Goal: Contribute content: Add original content to the website for others to see

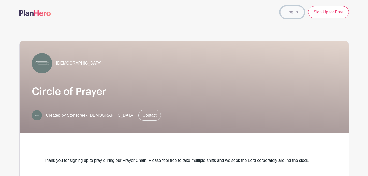
click at [294, 10] on link "Log In" at bounding box center [292, 12] width 24 height 12
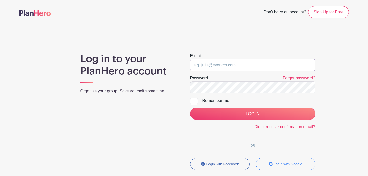
click at [228, 65] on input "email" at bounding box center [252, 65] width 125 height 12
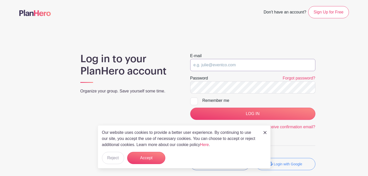
type input "terry@stonecreekwired.com"
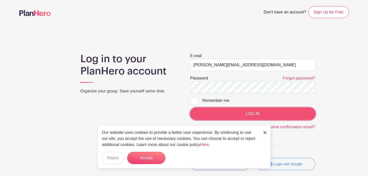
click at [232, 110] on input "LOG IN" at bounding box center [252, 114] width 125 height 12
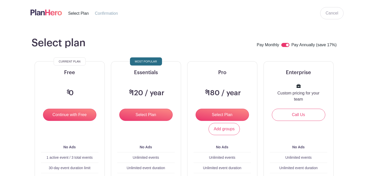
click at [53, 14] on img at bounding box center [46, 12] width 32 height 8
click at [50, 12] on img at bounding box center [46, 12] width 32 height 8
click at [324, 13] on link "Cancel" at bounding box center [331, 13] width 23 height 12
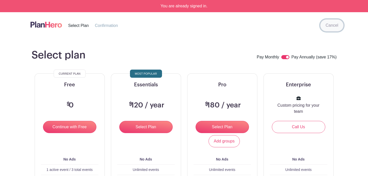
click at [329, 25] on link "Cancel" at bounding box center [331, 25] width 23 height 12
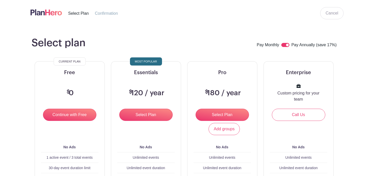
click at [39, 14] on img at bounding box center [46, 12] width 32 height 8
click at [41, 13] on img at bounding box center [46, 12] width 32 height 8
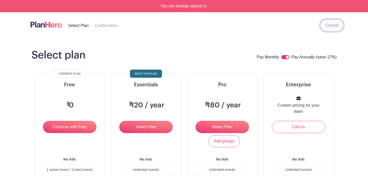
click at [329, 27] on link "Cancel" at bounding box center [331, 25] width 23 height 12
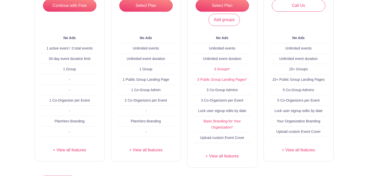
scroll to position [153, 0]
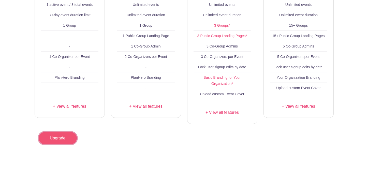
click at [58, 144] on link "Upgrade" at bounding box center [58, 138] width 38 height 12
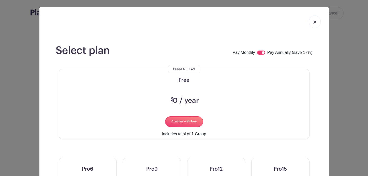
click at [34, 90] on div "Select plan Pay Monthly Pay Annually (save 17%) Current Plan Free $ 0 / year Co…" at bounding box center [184, 88] width 368 height 176
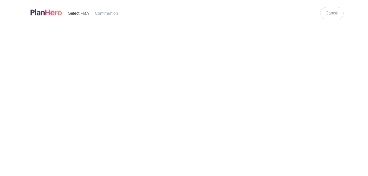
click at [72, 18] on nav "Select Plan Confirmation" at bounding box center [77, 12] width 106 height 21
click at [47, 17] on nav "Select Plan Confirmation" at bounding box center [77, 12] width 106 height 21
click at [49, 13] on img at bounding box center [46, 12] width 32 height 8
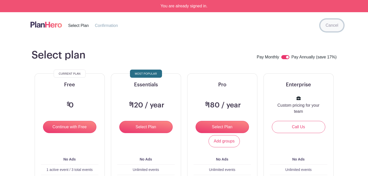
click at [330, 26] on link "Cancel" at bounding box center [331, 25] width 23 height 12
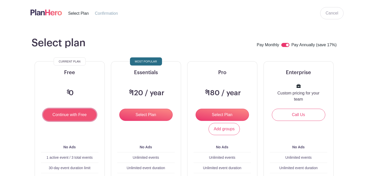
click at [87, 118] on input "Continue with Free" at bounding box center [69, 115] width 53 height 12
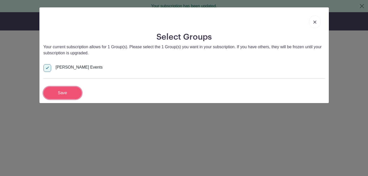
click at [67, 93] on input "Save" at bounding box center [62, 93] width 38 height 12
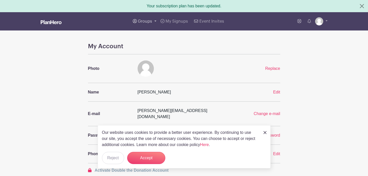
click at [153, 22] on link "Groups" at bounding box center [145, 21] width 28 height 18
click at [157, 41] on span "All Groups" at bounding box center [153, 39] width 20 height 6
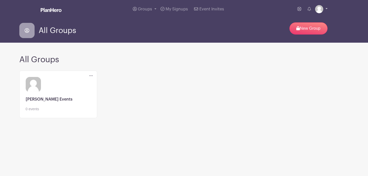
click at [325, 9] on link at bounding box center [321, 9] width 12 height 8
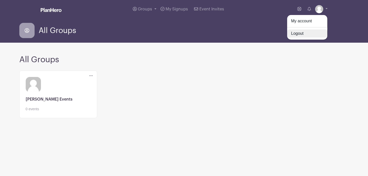
click at [308, 30] on link "Logout" at bounding box center [307, 33] width 40 height 8
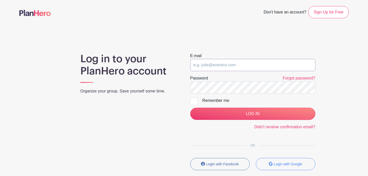
click at [234, 60] on input "email" at bounding box center [252, 65] width 125 height 12
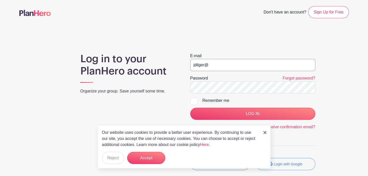
type input "jdilger@stonecreekwired.com"
click at [190, 108] on input "LOG IN" at bounding box center [252, 114] width 125 height 12
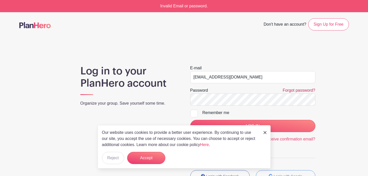
click at [286, 90] on link "Forgot password?" at bounding box center [298, 90] width 33 height 4
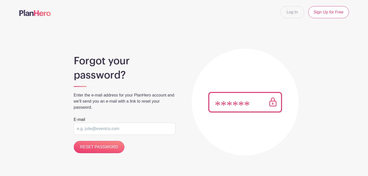
click at [97, 130] on input "email" at bounding box center [125, 129] width 102 height 12
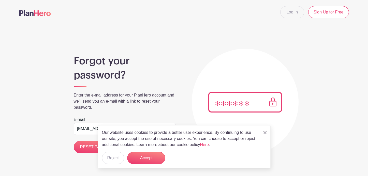
type input "[EMAIL_ADDRESS][DOMAIN_NAME]"
click at [38, 122] on div "Forgot your password? Enter the e-mail address for your PlanHero account and we…" at bounding box center [183, 96] width 329 height 119
click at [147, 159] on button "Accept" at bounding box center [146, 158] width 38 height 12
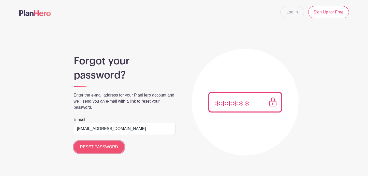
click at [102, 148] on input "RESET PASSWORD" at bounding box center [99, 147] width 51 height 12
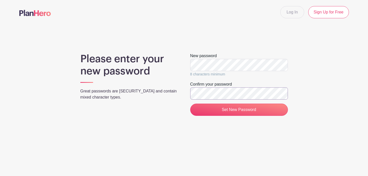
click at [190, 104] on input "Set New Password" at bounding box center [239, 110] width 98 height 12
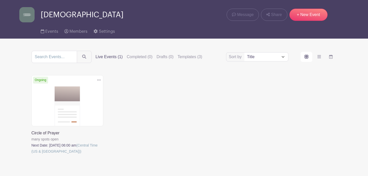
scroll to position [30, 0]
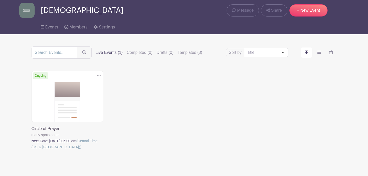
click at [32, 150] on link at bounding box center [32, 150] width 0 height 0
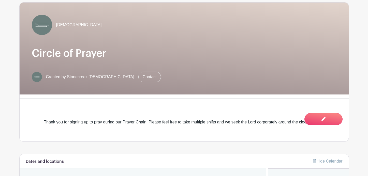
scroll to position [96, 0]
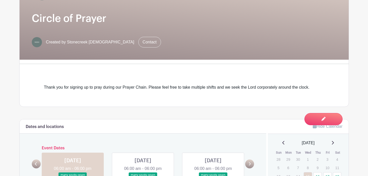
click at [201, 85] on div "Thank you for signing up to pray during our Prayer Chain. Please feel free to t…" at bounding box center [184, 87] width 280 height 6
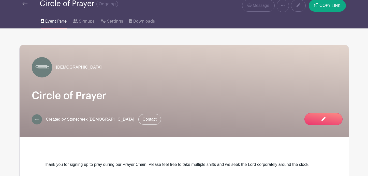
scroll to position [14, 0]
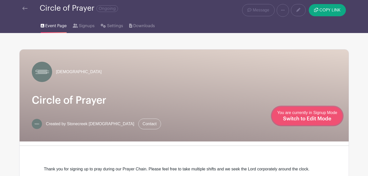
click at [324, 121] on span "Switch to Edit Mode" at bounding box center [307, 118] width 48 height 5
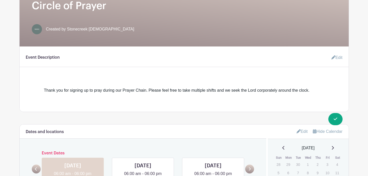
scroll to position [109, 0]
click at [72, 90] on div "Thank you for signing up to pray during our Prayer Chain. Please feel free to t…" at bounding box center [184, 90] width 280 height 6
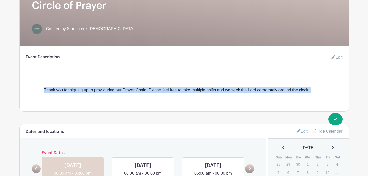
click at [72, 90] on div "Thank you for signing up to pray during our Prayer Chain. Please feel free to t…" at bounding box center [184, 90] width 280 height 6
click at [84, 91] on div "Thank you for signing up to pray during our Prayer Chain. Please feel free to t…" at bounding box center [184, 90] width 280 height 6
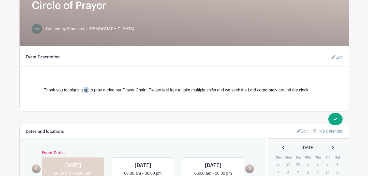
click at [84, 91] on div "Thank you for signing up to pray during our Prayer Chain. Please feel free to t…" at bounding box center [184, 90] width 280 height 6
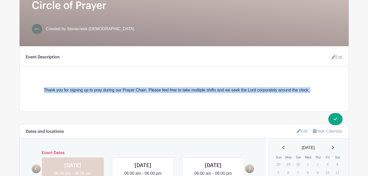
click at [84, 91] on div "Thank you for signing up to pray during our Prayer Chain. Please feel free to t…" at bounding box center [184, 90] width 280 height 6
click at [332, 57] on icon at bounding box center [333, 57] width 4 height 4
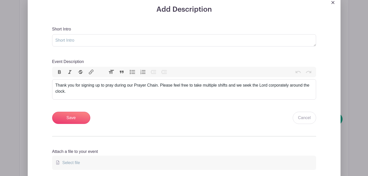
scroll to position [167, 0]
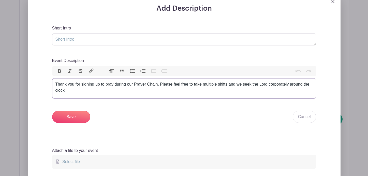
click at [85, 92] on div "Thank you for signing up to pray during our Prayer Chain. Please feel free to t…" at bounding box center [183, 87] width 257 height 12
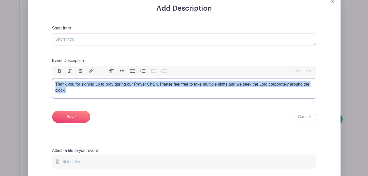
click at [85, 92] on div "Thank you for signing up to pray during our Prayer Chain. Please feel free to t…" at bounding box center [183, 87] width 257 height 12
paste trix-editor "<strong>Circle of Prayer (Oct. 15 – Nov. 15)</strong><br> We are setting aside …"
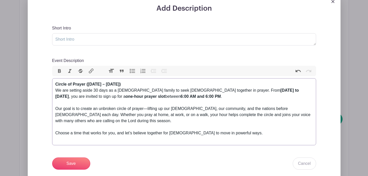
type trix-editor "<div><strong>Circle of Prayer (Oct. 15 – Nov. 15)</strong><br> We are setting a…"
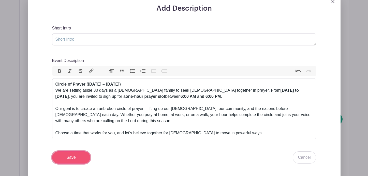
click at [65, 158] on input "Save" at bounding box center [71, 157] width 38 height 12
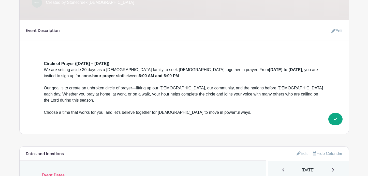
scroll to position [174, 0]
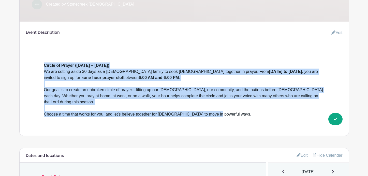
drag, startPoint x: 48, startPoint y: 67, endPoint x: 223, endPoint y: 107, distance: 179.9
click at [223, 107] on div "Circle of Prayer (Oct. 15 – Nov. 15) We are setting aside 30 days as a church f…" at bounding box center [184, 85] width 304 height 63
copy div "Circle of Prayer (Oct. 15 – Nov. 15) We are setting aside 30 days as a church f…"
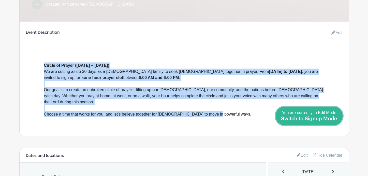
click at [336, 119] on span "Switch to Signup Mode" at bounding box center [309, 118] width 56 height 5
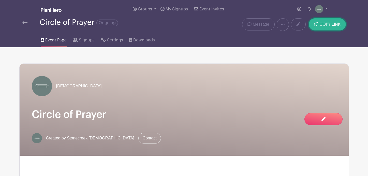
click at [319, 23] on button "COPY LINK" at bounding box center [326, 24] width 37 height 12
click at [23, 22] on img at bounding box center [24, 23] width 5 height 4
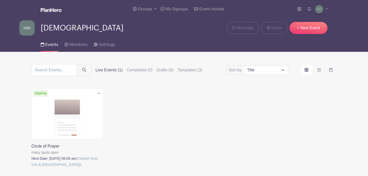
click at [99, 94] on icon at bounding box center [99, 93] width 4 height 4
click at [126, 99] on div "Delete Event Are you sure? This event has signups associated with it. All signu…" at bounding box center [183, 134] width 311 height 93
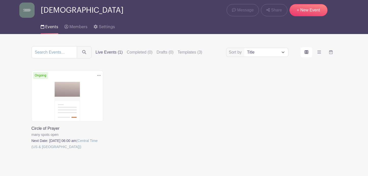
click at [32, 150] on link at bounding box center [32, 150] width 0 height 0
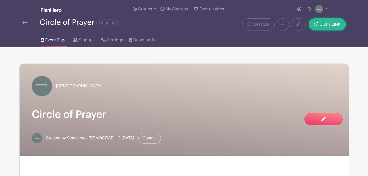
click at [317, 22] on button "COPY LINK" at bounding box center [326, 24] width 37 height 12
